Goal: Check status: Check status

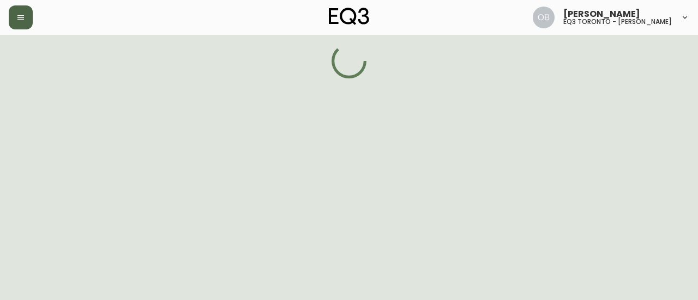
click at [23, 21] on icon "button" at bounding box center [20, 17] width 9 height 9
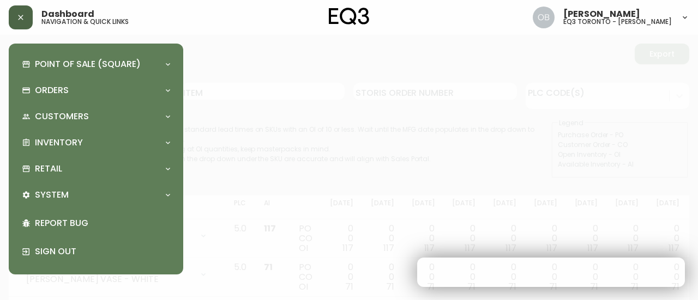
click at [263, 57] on div at bounding box center [349, 150] width 698 height 300
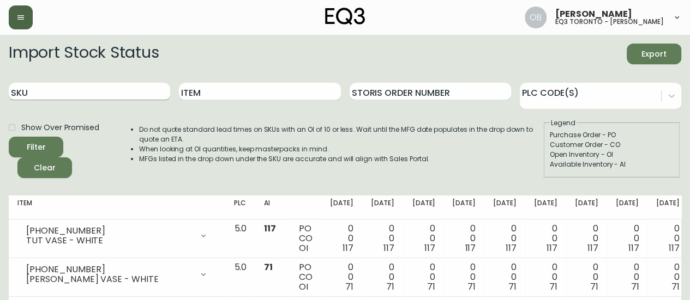
click at [118, 92] on input "SKU" at bounding box center [89, 91] width 161 height 17
paste input "[PHONE_NUMBER]"
type input "[PHONE_NUMBER]"
click at [9, 137] on button "Filter" at bounding box center [36, 147] width 55 height 21
